Goal: Information Seeking & Learning: Find specific fact

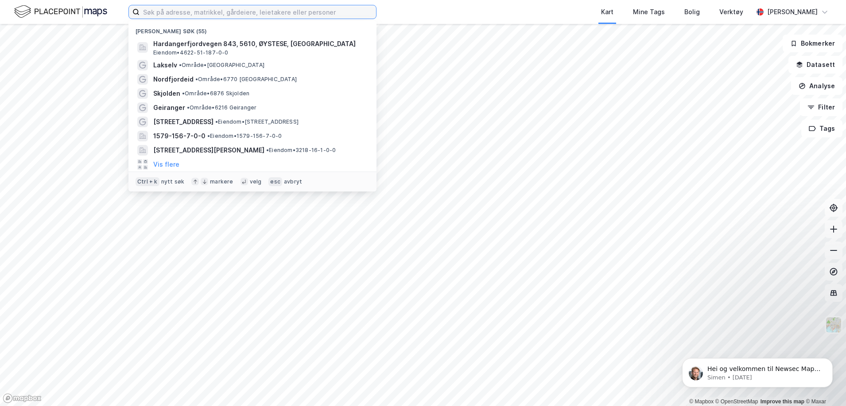
click at [196, 11] on input at bounding box center [258, 11] width 237 height 13
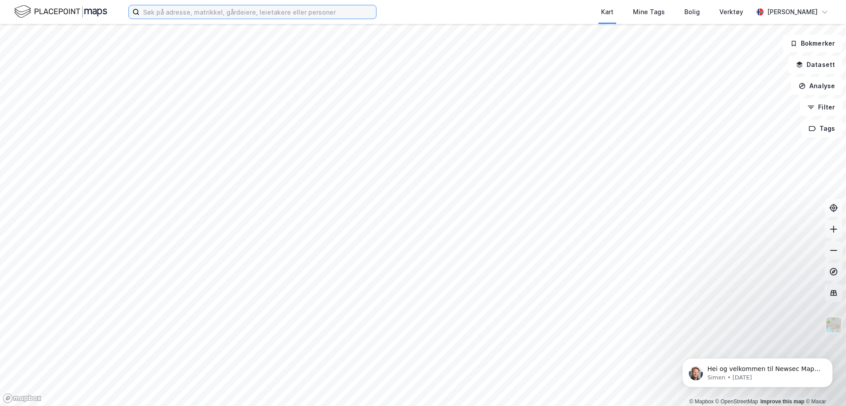
click at [190, 18] on input at bounding box center [258, 11] width 237 height 13
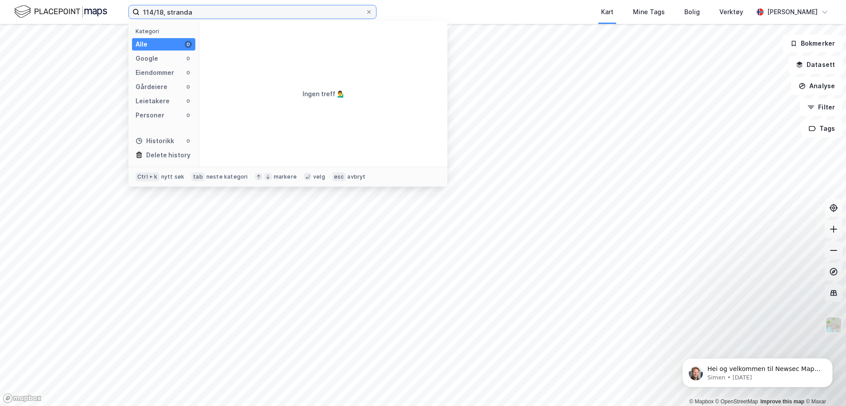
drag, startPoint x: 203, startPoint y: 10, endPoint x: 168, endPoint y: 10, distance: 35.0
click at [168, 8] on input "114/18, stranda" at bounding box center [253, 11] width 226 height 13
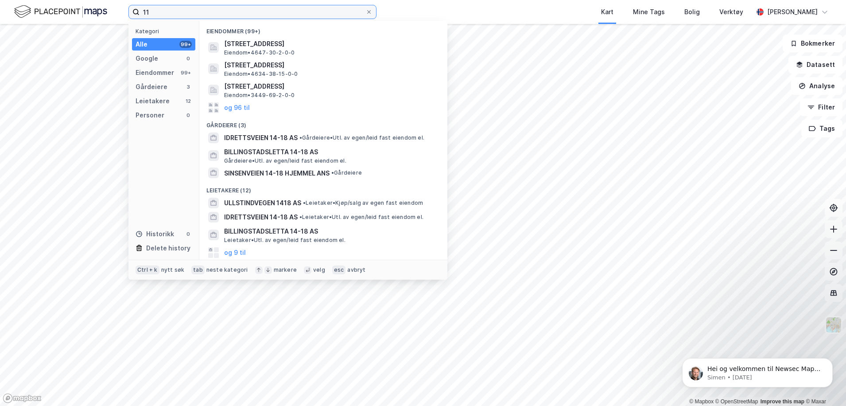
type input "1"
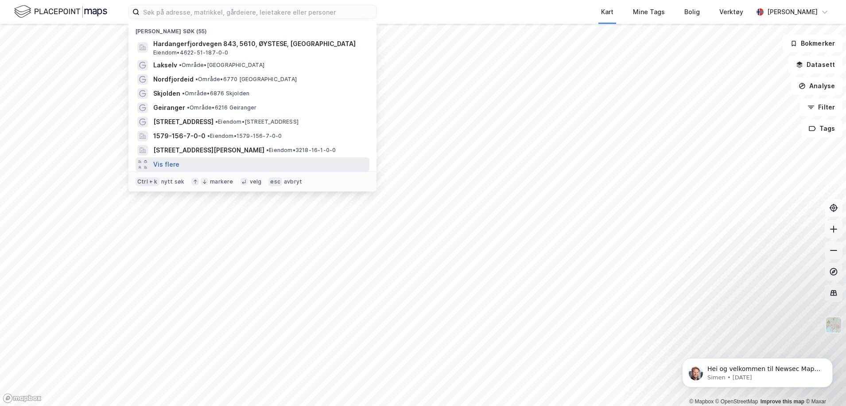
click at [170, 167] on button "Vis flere" at bounding box center [166, 164] width 26 height 11
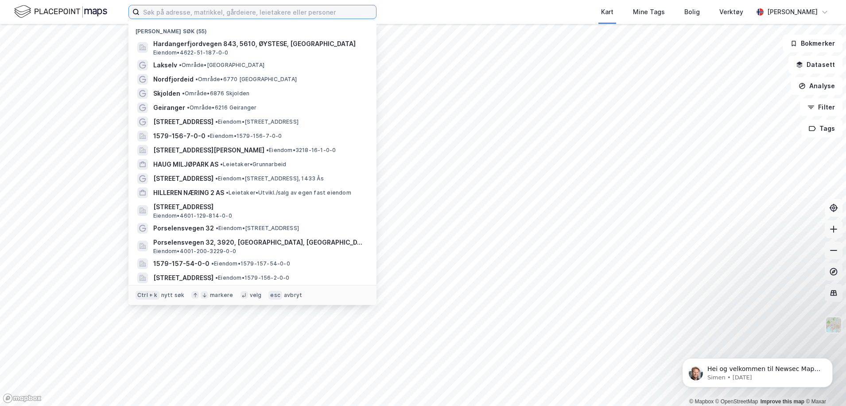
click at [175, 10] on input at bounding box center [258, 11] width 237 height 13
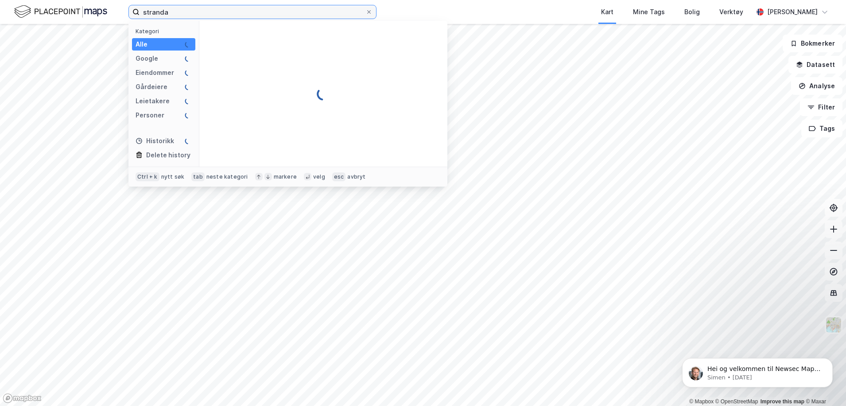
type input "stranda"
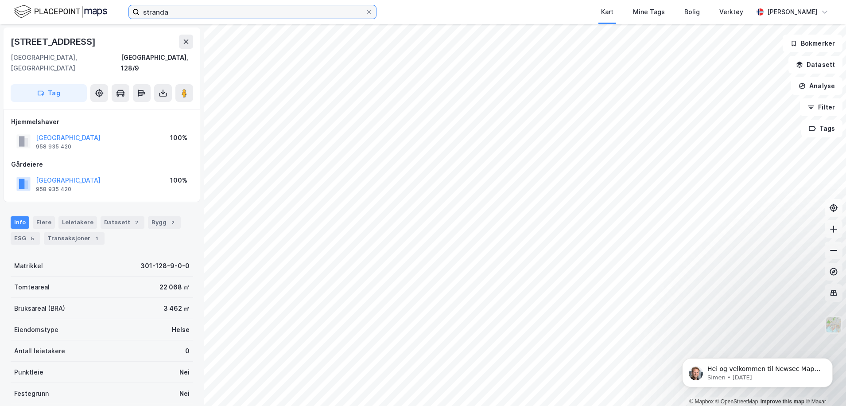
click at [183, 8] on input "stranda" at bounding box center [253, 11] width 226 height 13
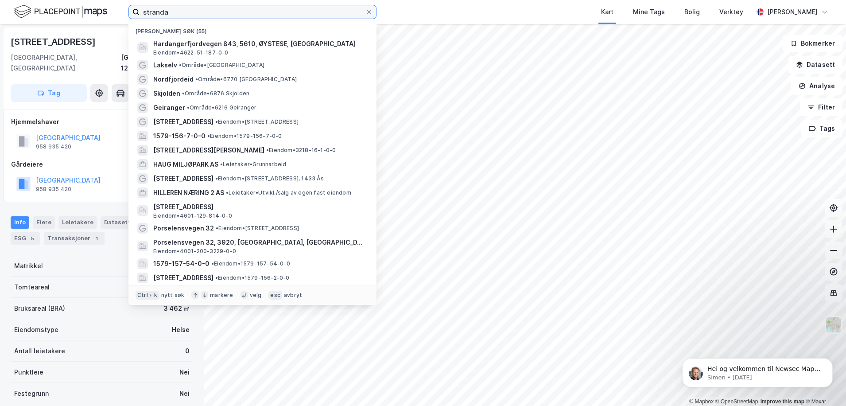
drag, startPoint x: 179, startPoint y: 10, endPoint x: 118, endPoint y: 12, distance: 60.7
click at [119, 12] on div "stranda Nylige søk (55) [GEOGRAPHIC_DATA] 843, 5610, ØYSTESE, KVAM Eiendom • 46…" at bounding box center [423, 12] width 846 height 24
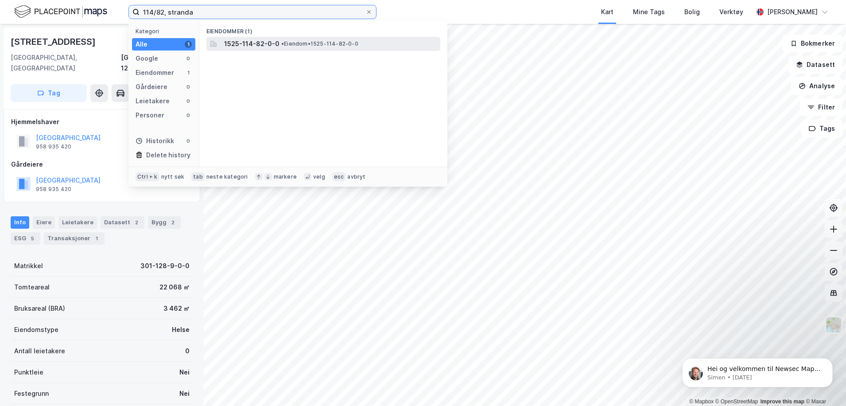
type input "114/82, stranda"
click at [224, 47] on div "1525-114-82-0-0 • Eiendom • 1525-114-82-0-0" at bounding box center [323, 44] width 234 height 14
